Goal: Information Seeking & Learning: Find specific fact

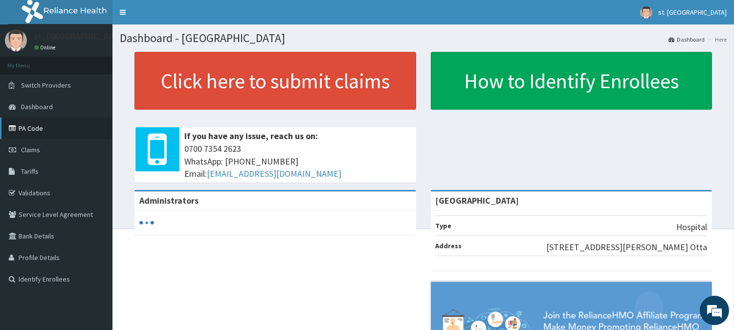
click at [38, 125] on link "PA Code" at bounding box center [56, 128] width 112 height 22
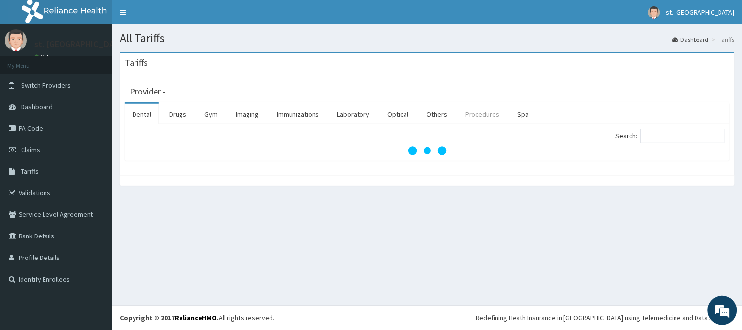
click at [475, 115] on link "Procedures" at bounding box center [482, 114] width 50 height 21
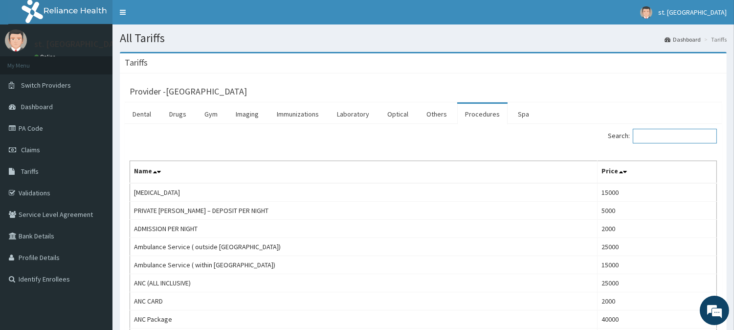
click at [667, 140] on input "Search:" at bounding box center [675, 136] width 84 height 15
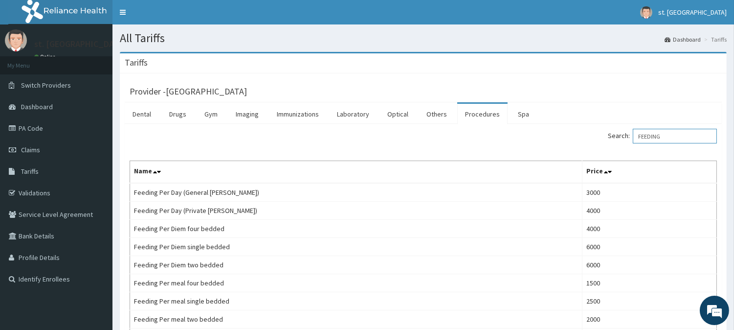
type input "FEEDING"
click at [585, 91] on div "Provider - [GEOGRAPHIC_DATA]" at bounding box center [423, 90] width 587 height 14
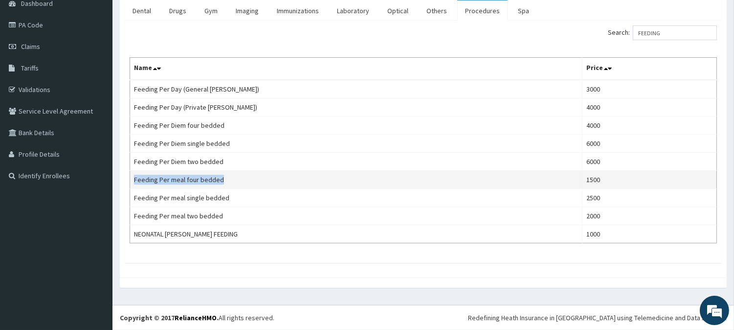
drag, startPoint x: 135, startPoint y: 179, endPoint x: 233, endPoint y: 177, distance: 97.8
click at [233, 177] on td "Feeding Per meal four bedded" at bounding box center [356, 180] width 452 height 18
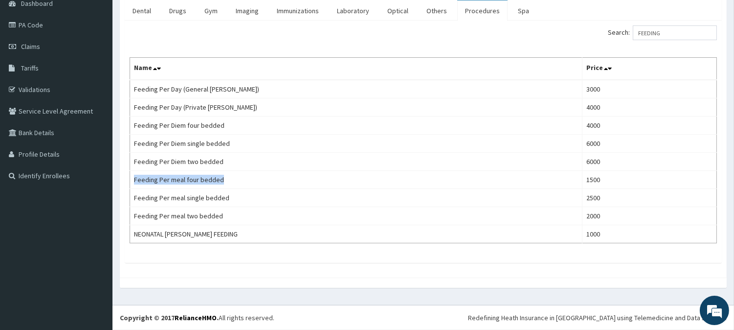
copy td "Feeding Per meal four bedded"
click at [193, 263] on div "Provider - St. Shiloh Medical Centre Dental Drugs Gym Imaging Immunizations Lab…" at bounding box center [423, 123] width 607 height 307
